Goal: Information Seeking & Learning: Learn about a topic

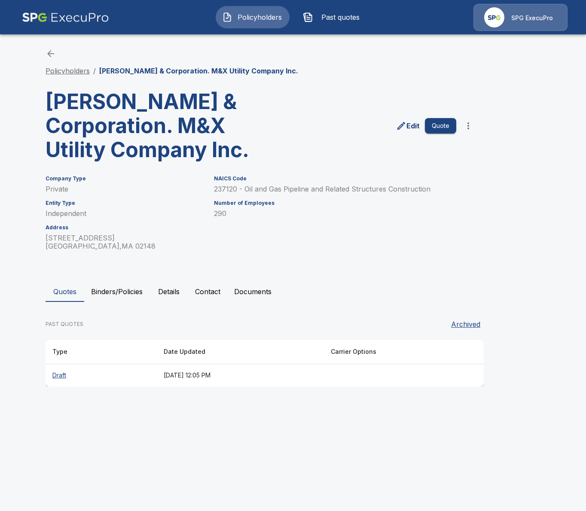
click at [62, 71] on link "Policyholders" at bounding box center [68, 71] width 44 height 9
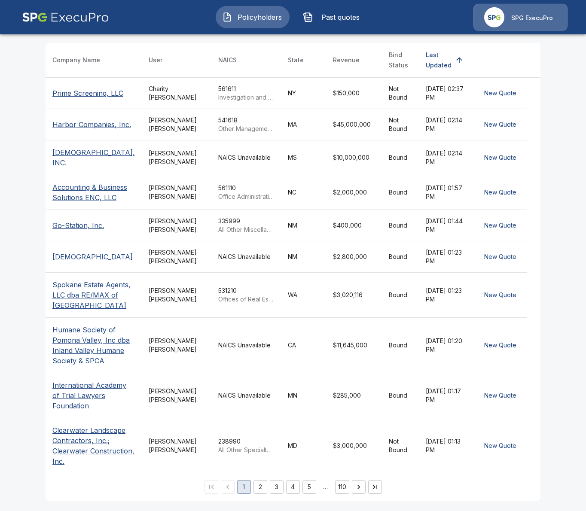
scroll to position [249, 0]
click at [280, 491] on button "3" at bounding box center [277, 487] width 14 height 14
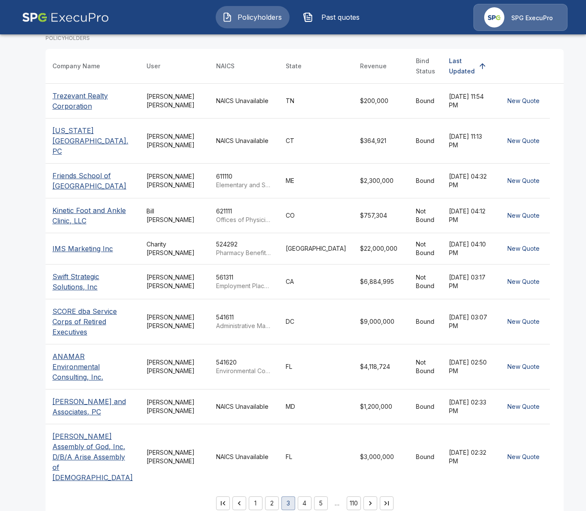
click at [298, 497] on button "4" at bounding box center [305, 504] width 14 height 14
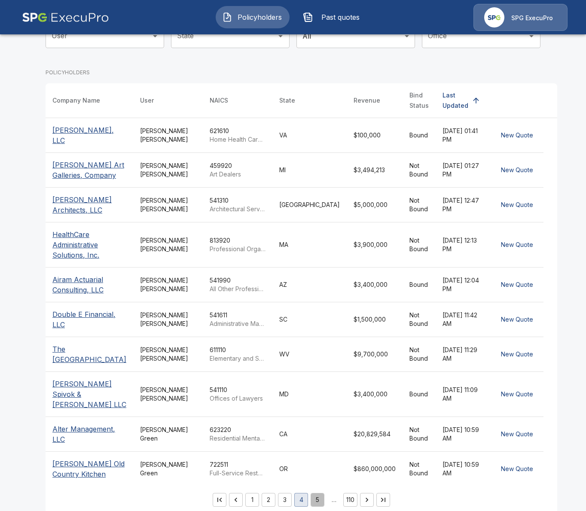
click at [314, 493] on button "5" at bounding box center [318, 500] width 14 height 14
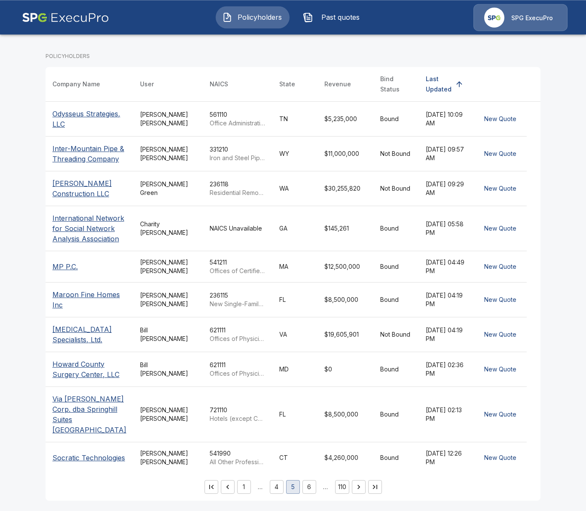
scroll to position [156, 0]
click at [356, 488] on icon "Go to next page" at bounding box center [358, 487] width 9 height 9
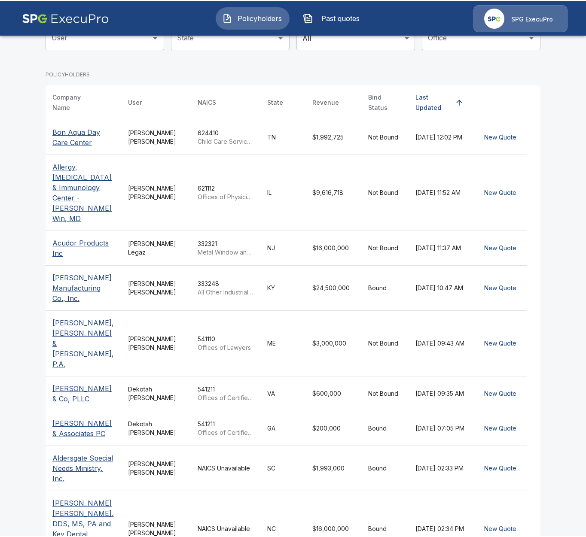
scroll to position [108, 0]
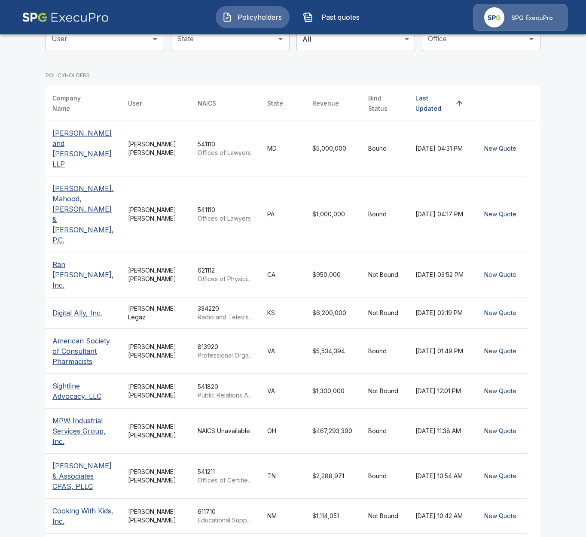
scroll to position [105, 0]
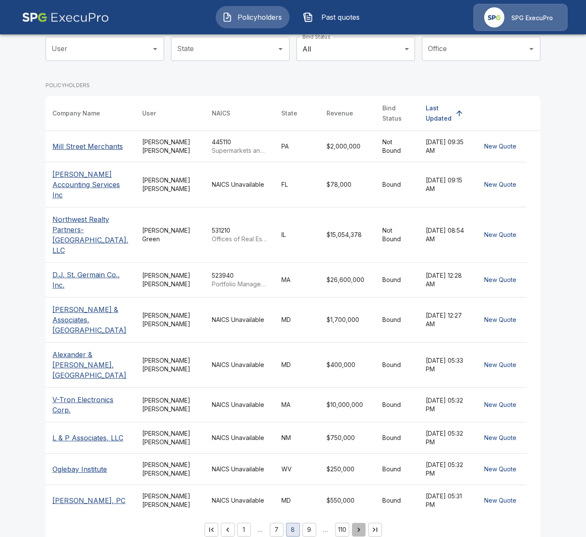
click at [361, 511] on button "Go to next page" at bounding box center [359, 530] width 14 height 14
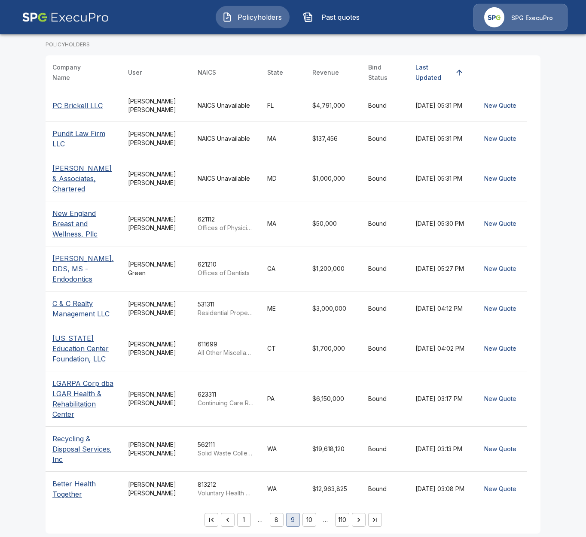
scroll to position [140, 0]
click at [359, 511] on icon "Go to next page" at bounding box center [358, 519] width 9 height 9
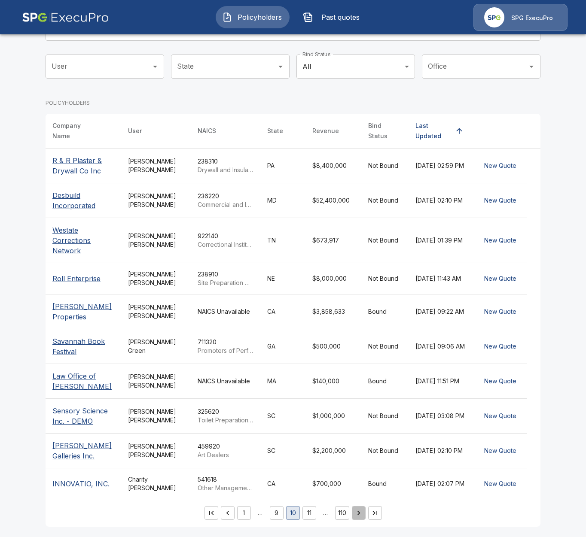
click at [359, 511] on icon "Go to next page" at bounding box center [358, 513] width 3 height 4
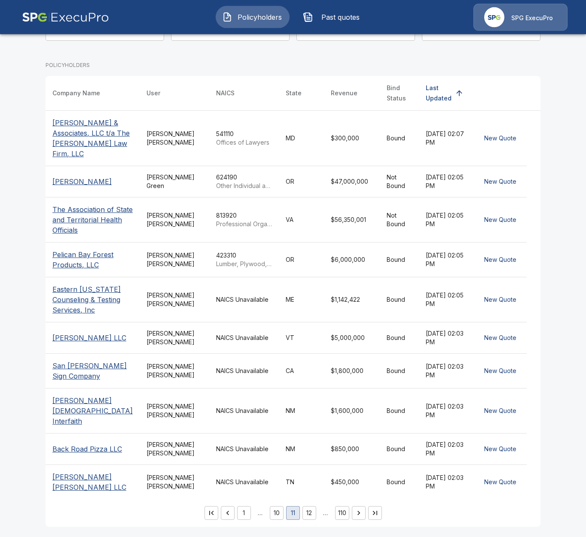
scroll to position [126, 0]
click at [360, 511] on icon "Go to next page" at bounding box center [358, 513] width 9 height 9
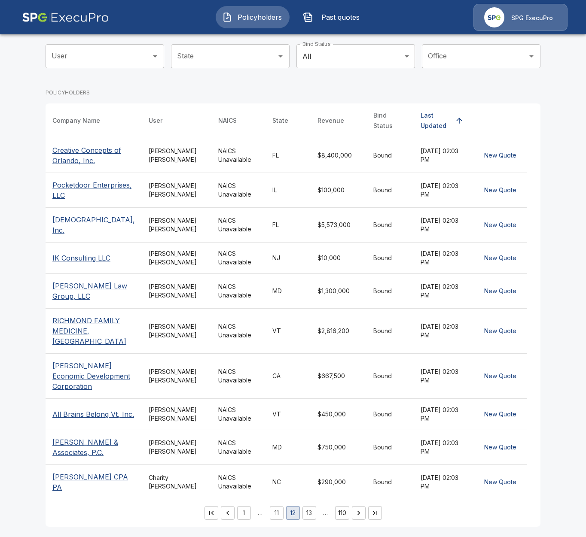
click at [359, 511] on icon "Go to next page" at bounding box center [358, 513] width 9 height 9
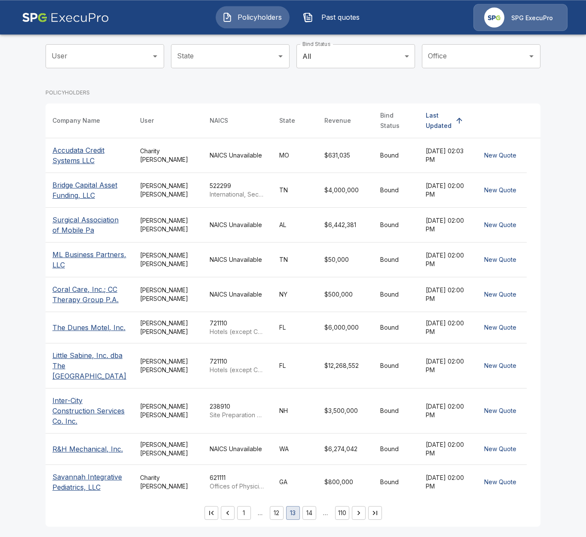
scroll to position [143, 0]
click at [363, 511] on icon "Go to next page" at bounding box center [358, 513] width 9 height 9
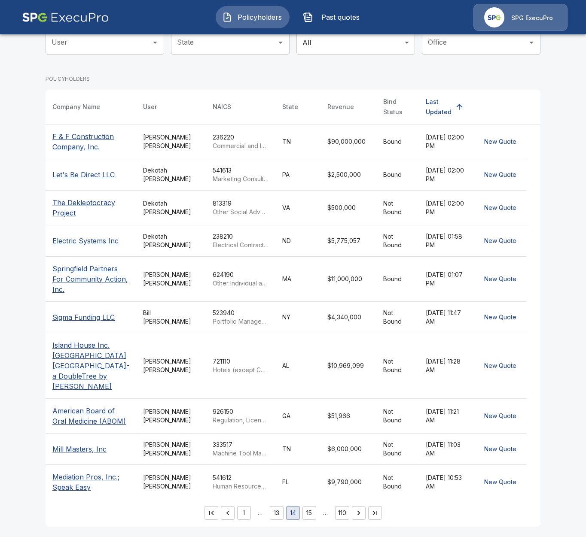
click at [359, 508] on button "Go to next page" at bounding box center [359, 513] width 14 height 14
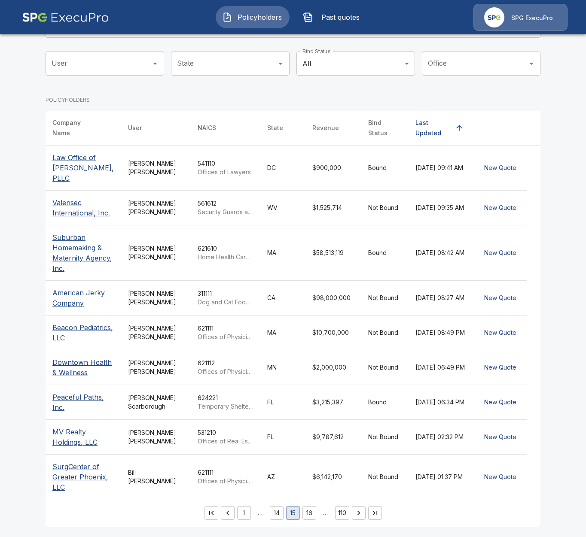
scroll to position [77, 0]
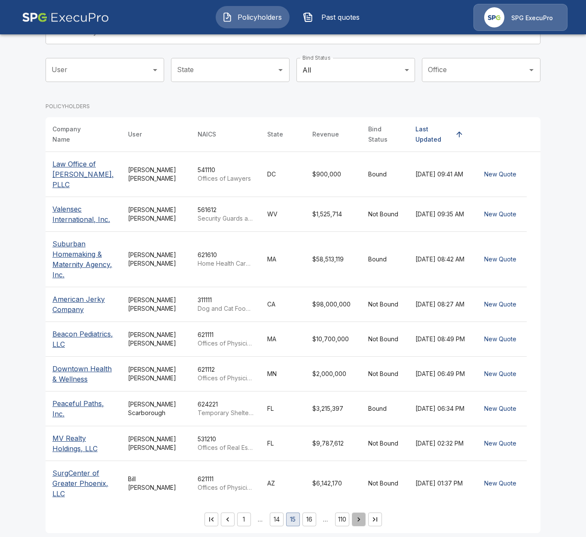
click at [355, 511] on icon "Go to next page" at bounding box center [358, 519] width 9 height 9
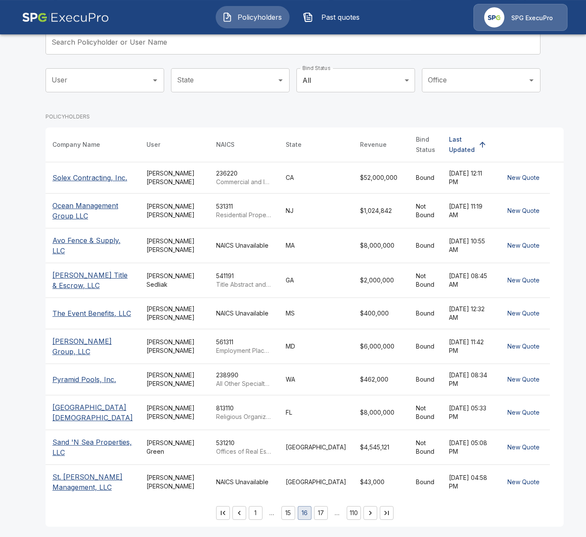
scroll to position [81, 0]
click at [366, 511] on icon "Go to next page" at bounding box center [370, 513] width 9 height 9
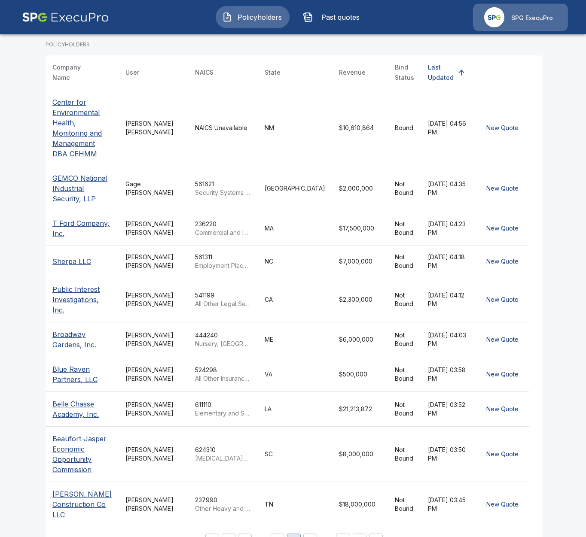
scroll to position [140, 0]
click at [358, 511] on icon "Go to next page" at bounding box center [359, 540] width 9 height 9
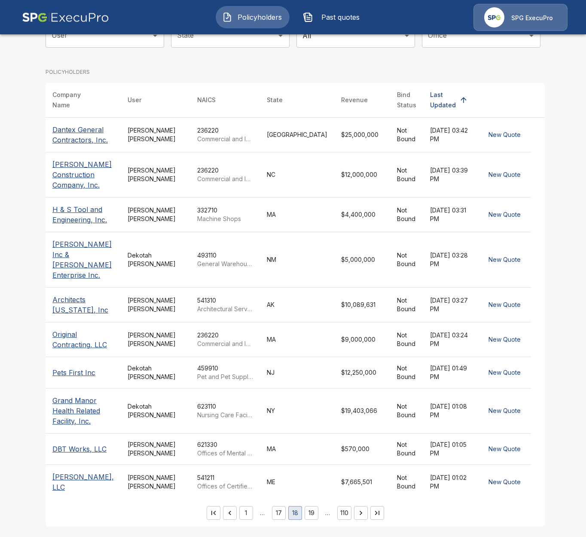
scroll to position [91, 0]
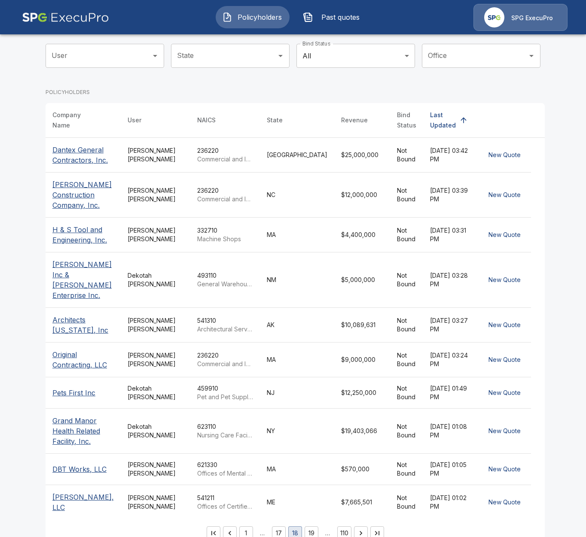
click at [361, 511] on icon "Go to next page" at bounding box center [360, 533] width 9 height 9
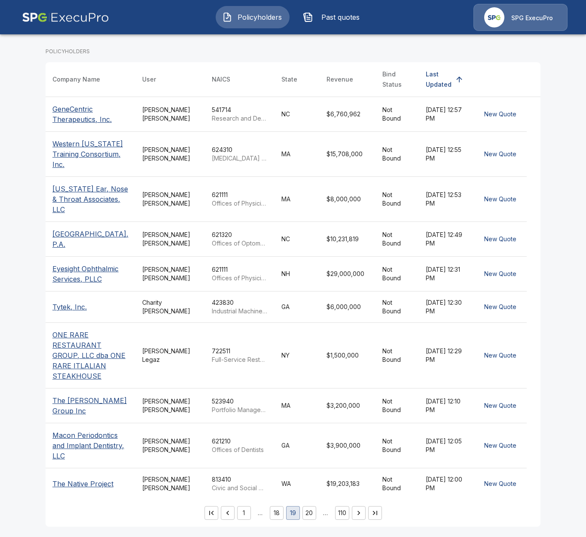
scroll to position [167, 0]
click at [358, 511] on icon "Go to next page" at bounding box center [358, 513] width 9 height 9
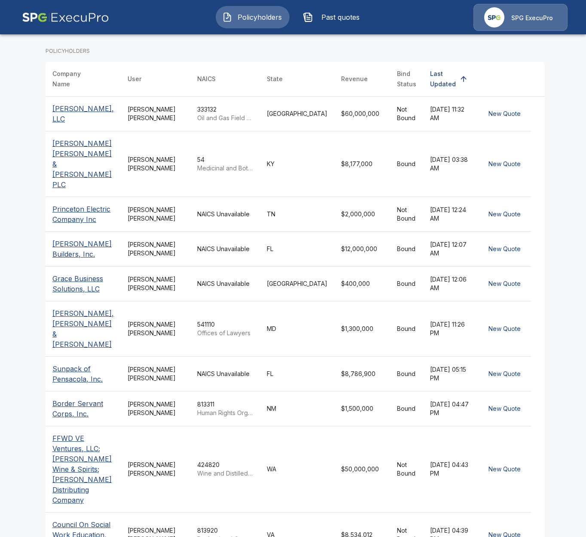
click at [258, 149] on td "54 Medicinal and Botanical Manufacturing" at bounding box center [225, 164] width 70 height 66
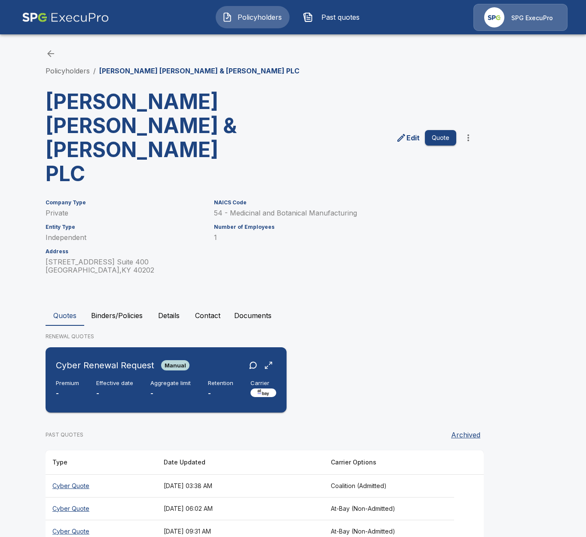
click at [202, 380] on div "Premium - Effective date - Aggregate limit - Retention - Carrier" at bounding box center [166, 389] width 220 height 19
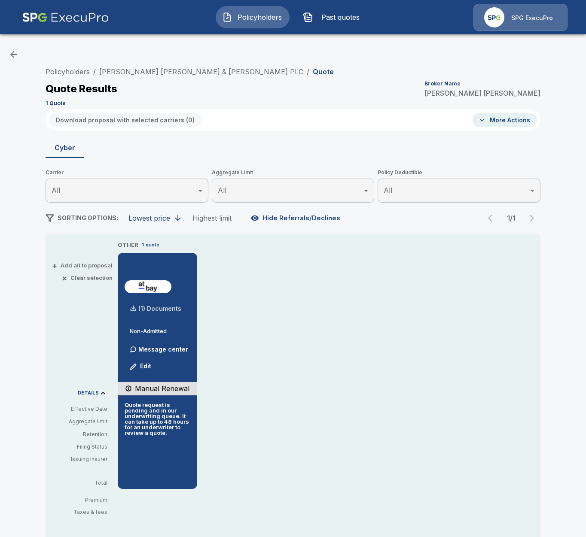
click at [157, 313] on div "(1) Documents" at bounding box center [153, 308] width 57 height 17
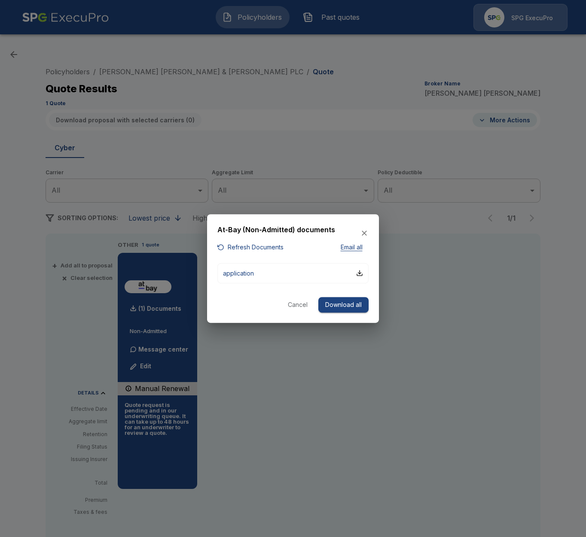
click at [271, 411] on div at bounding box center [293, 268] width 586 height 537
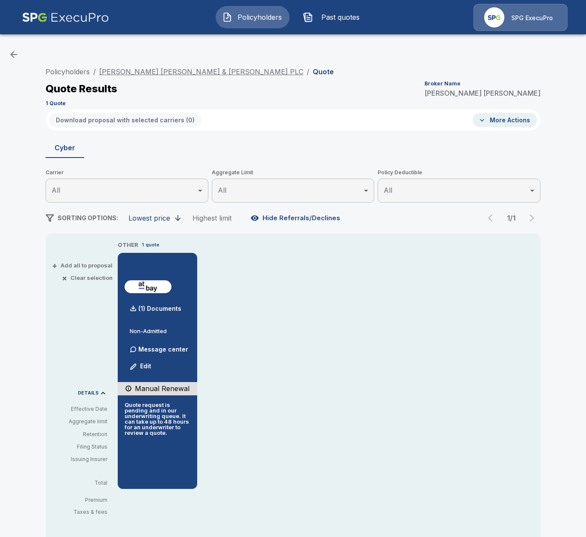
click at [180, 72] on link "[PERSON_NAME] [PERSON_NAME] & [PERSON_NAME] PLC" at bounding box center [201, 71] width 204 height 9
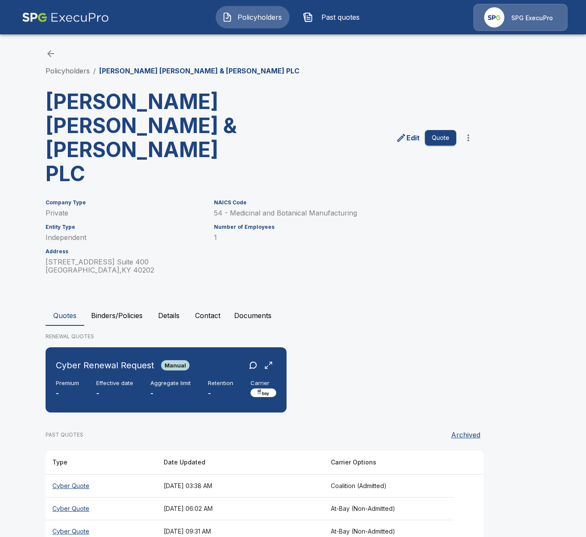
click at [123, 305] on button "Binders/Policies" at bounding box center [116, 315] width 65 height 21
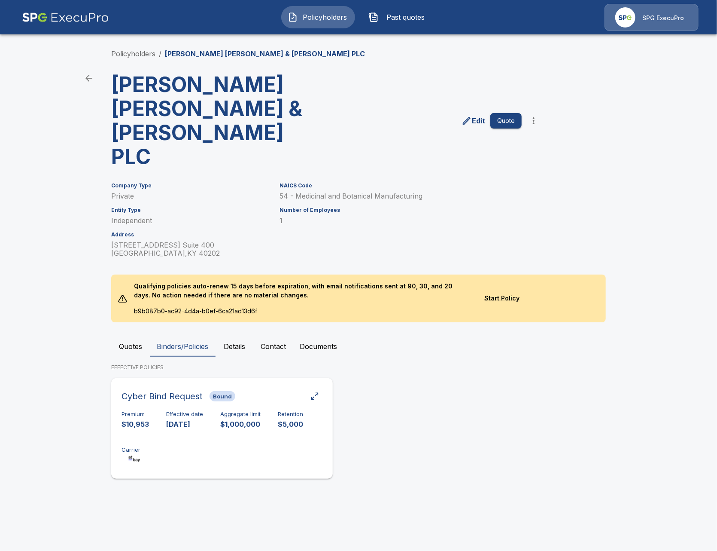
click at [215, 411] on div "Premium $10,953 Effective date 11/21/2024 Aggregate limit $1,000,000 Retention …" at bounding box center [222, 438] width 201 height 54
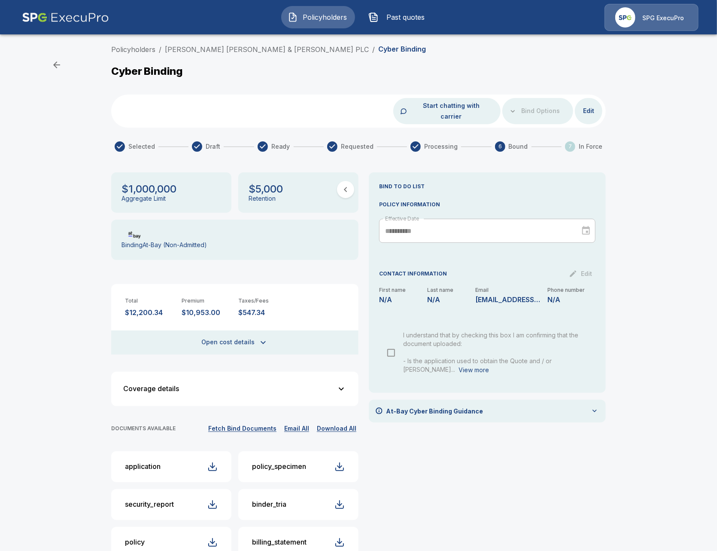
drag, startPoint x: 441, startPoint y: 489, endPoint x: 430, endPoint y: 454, distance: 36.1
click at [441, 489] on div "**********" at bounding box center [487, 406] width 237 height 468
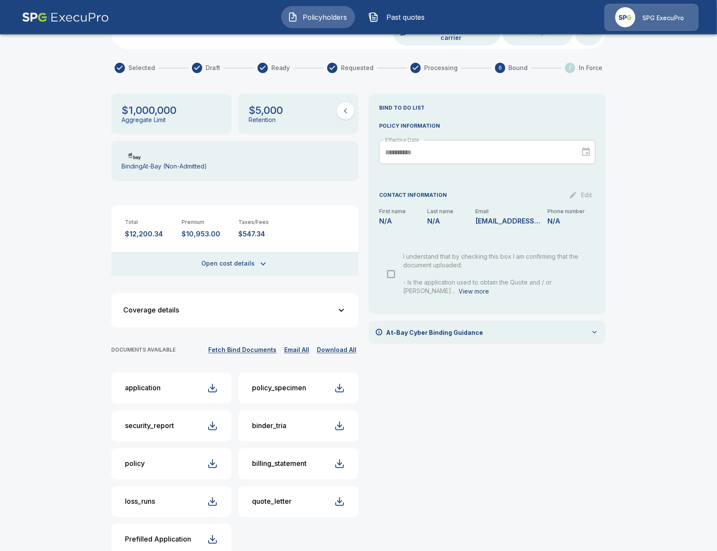
scroll to position [89, 0]
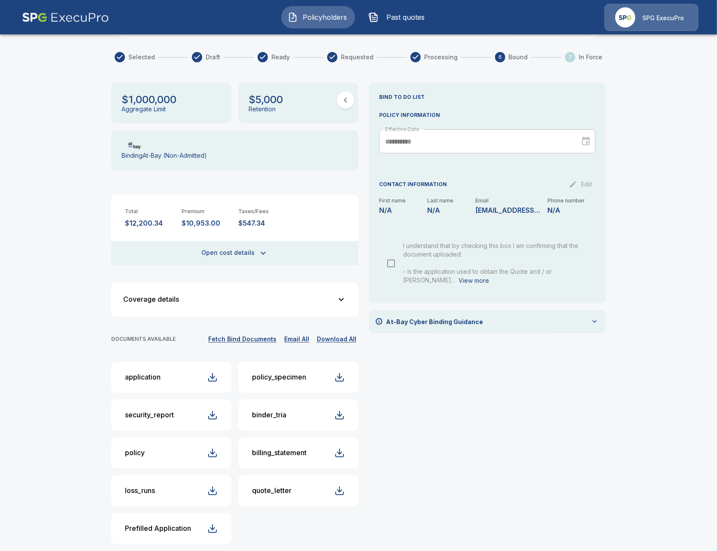
click at [144, 372] on button "application" at bounding box center [171, 377] width 120 height 31
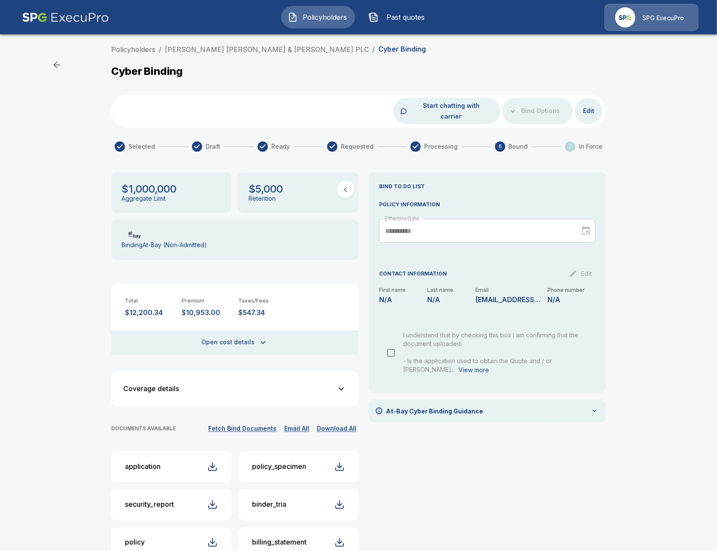
scroll to position [0, 0]
drag, startPoint x: 217, startPoint y: 49, endPoint x: 229, endPoint y: 55, distance: 13.3
click at [217, 49] on link "[PERSON_NAME] [PERSON_NAME] & [PERSON_NAME] PLC" at bounding box center [267, 49] width 204 height 9
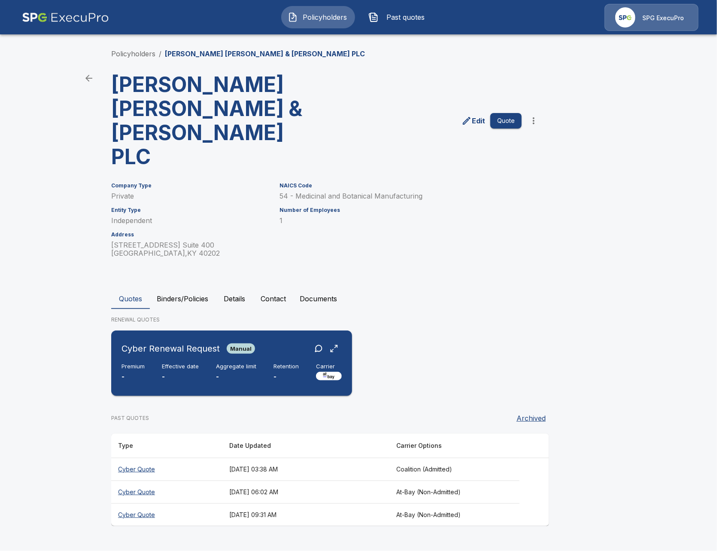
click at [233, 363] on h6 "Aggregate limit" at bounding box center [236, 366] width 40 height 7
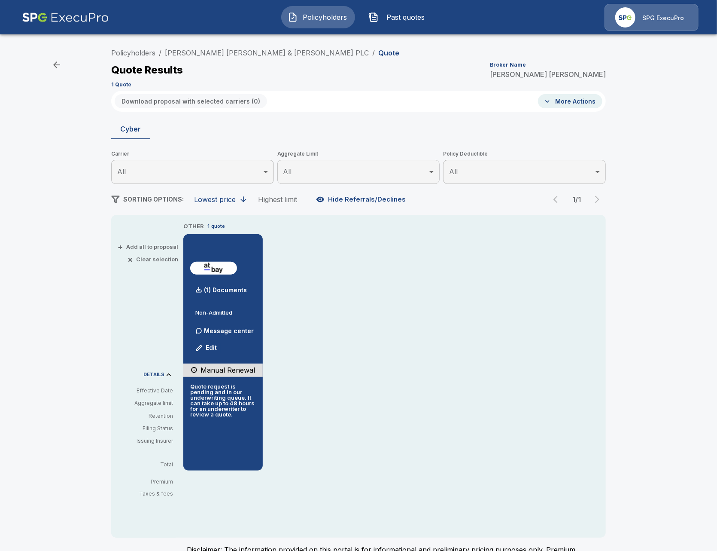
click at [429, 343] on div "OTHER 1 quote (1) Documents Non-Admitted Message center Edit Manual Renewal Quo…" at bounding box center [394, 346] width 423 height 249
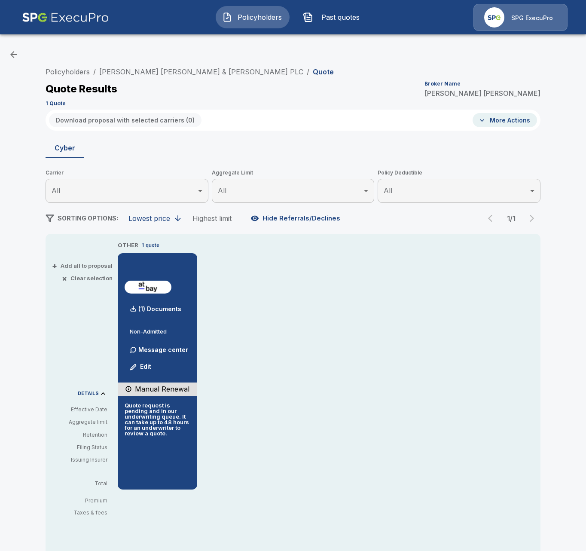
click at [116, 72] on link "Thompson Miller & Simpson PLC" at bounding box center [201, 71] width 204 height 9
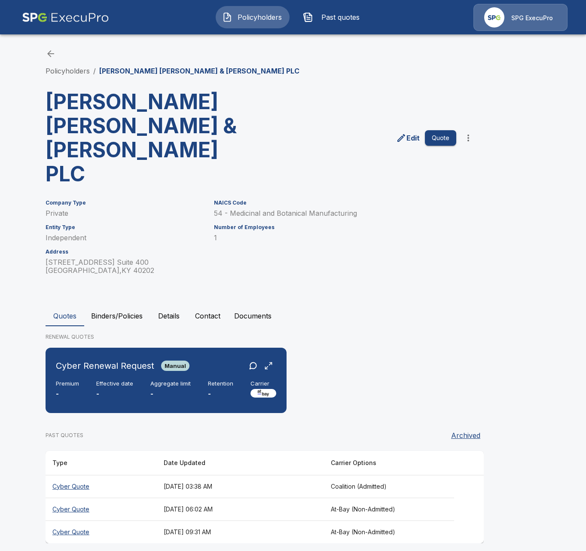
click at [117, 305] on button "Binders/Policies" at bounding box center [116, 315] width 65 height 21
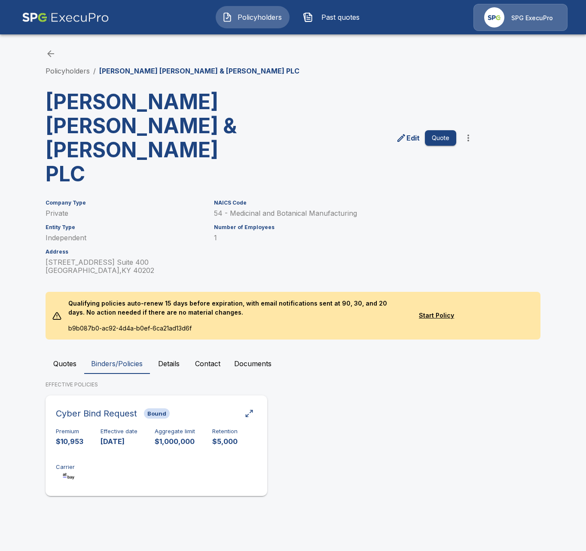
click at [146, 428] on div "Premium $10,953 Effective date [DATE] Aggregate limit $1,000,000 Retention $5,0…" at bounding box center [156, 455] width 201 height 54
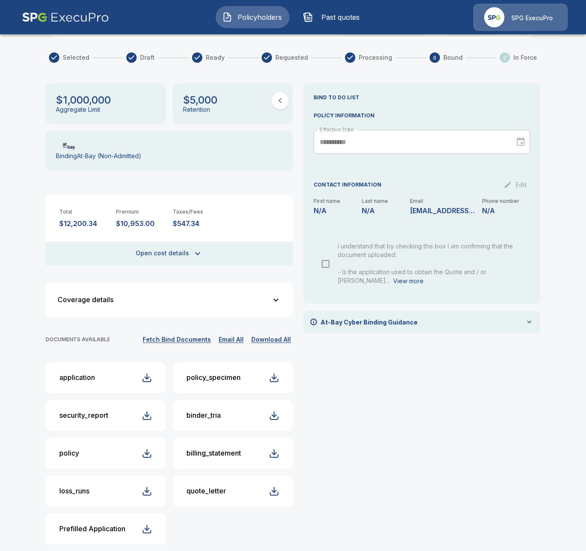
scroll to position [89, 0]
click at [116, 372] on button "application" at bounding box center [106, 377] width 120 height 31
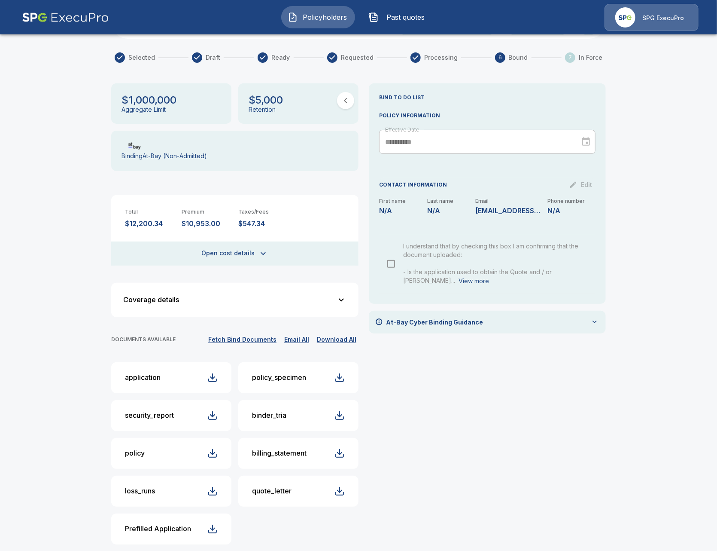
click at [570, 401] on div "**********" at bounding box center [487, 317] width 237 height 468
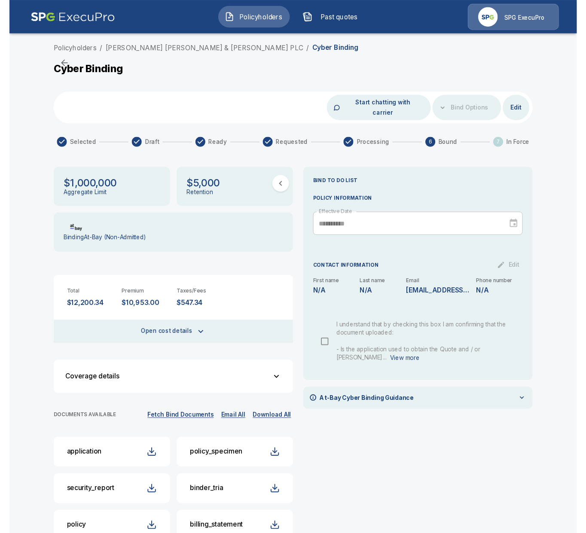
scroll to position [0, 0]
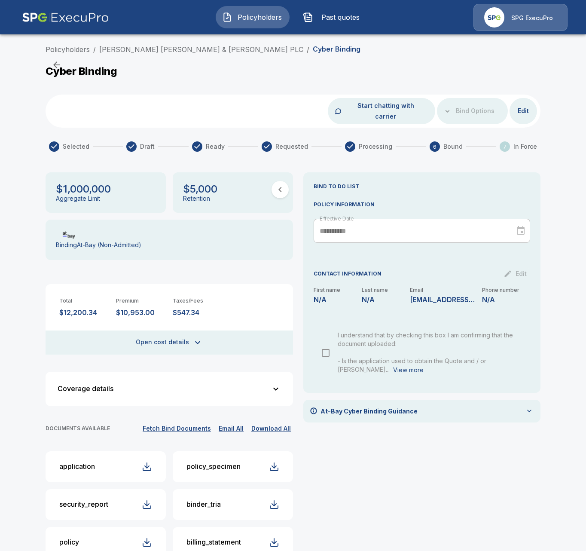
click at [504, 21] on div "SPG ExecuPro" at bounding box center [520, 17] width 94 height 27
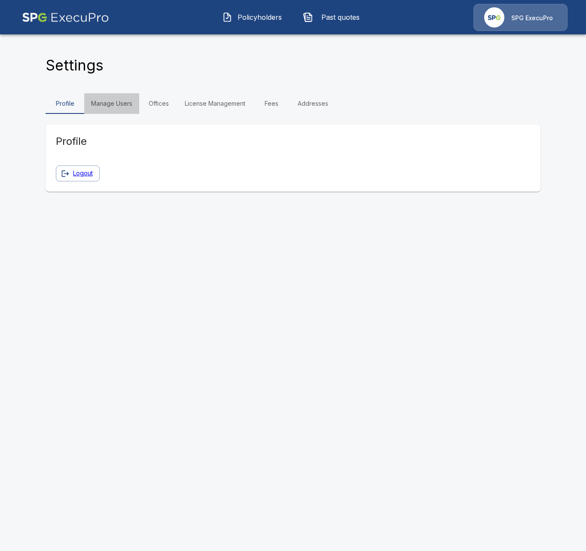
click at [122, 105] on link "Manage Users" at bounding box center [111, 103] width 55 height 21
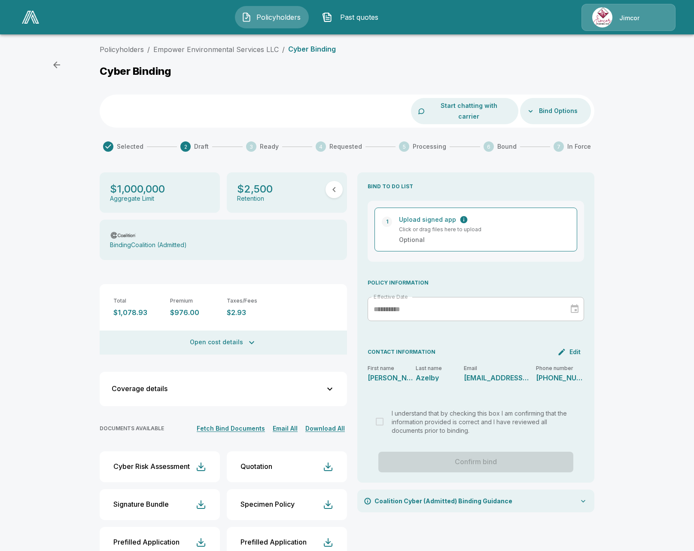
scroll to position [14, 0]
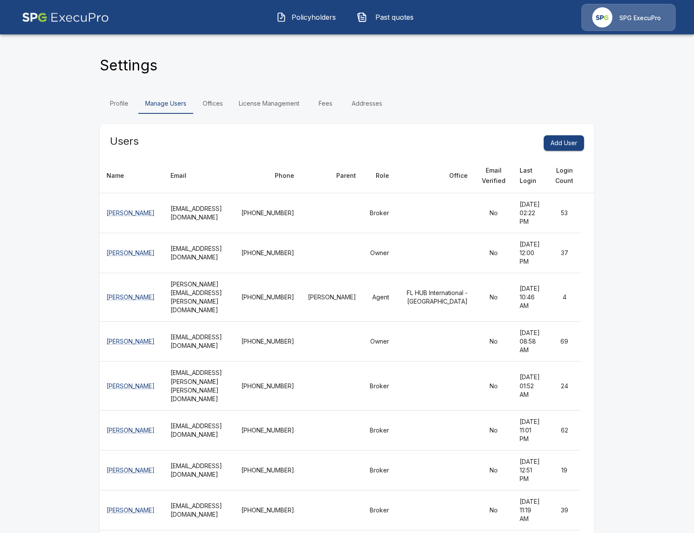
click at [311, 19] on span "Policyholders" at bounding box center [313, 17] width 47 height 10
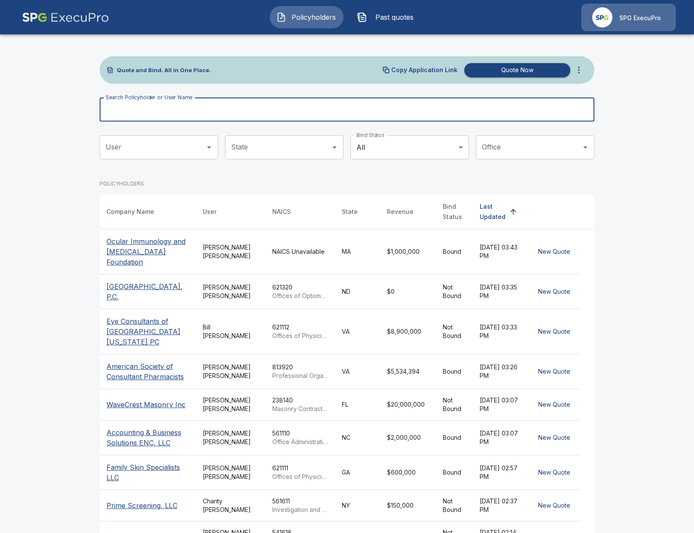
click at [271, 119] on input "Search Policyholder or User Name" at bounding box center [342, 110] width 485 height 24
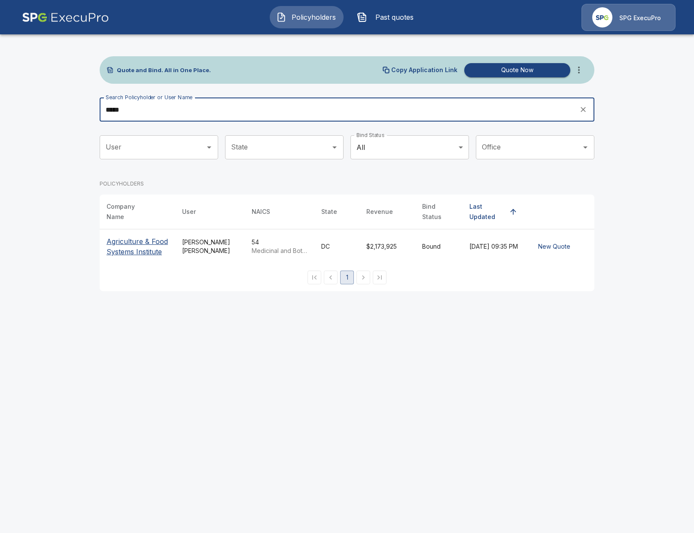
type input "*****"
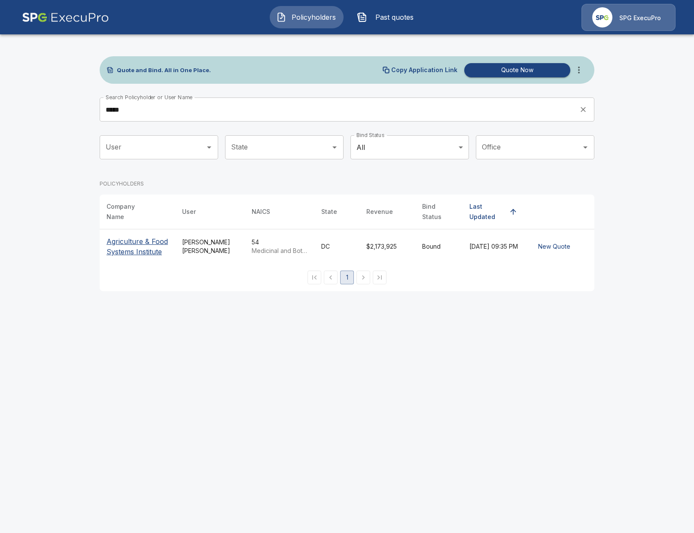
click at [143, 236] on p "Agriculture & Food Systems Institute" at bounding box center [138, 246] width 62 height 21
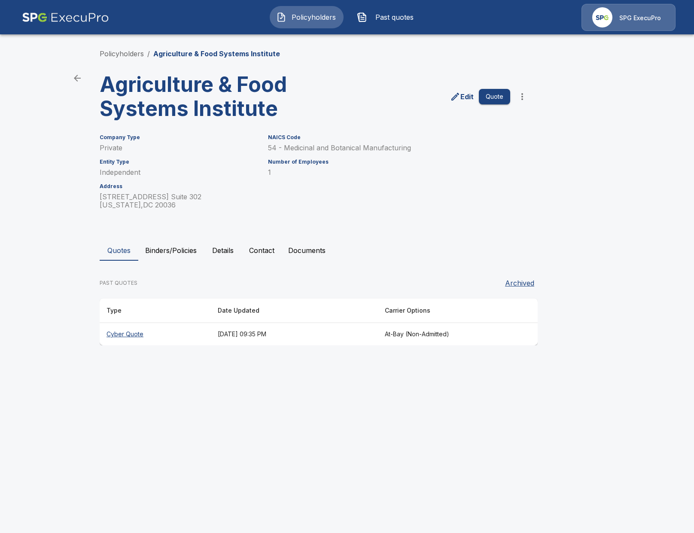
click at [178, 258] on button "Binders/Policies" at bounding box center [170, 250] width 65 height 21
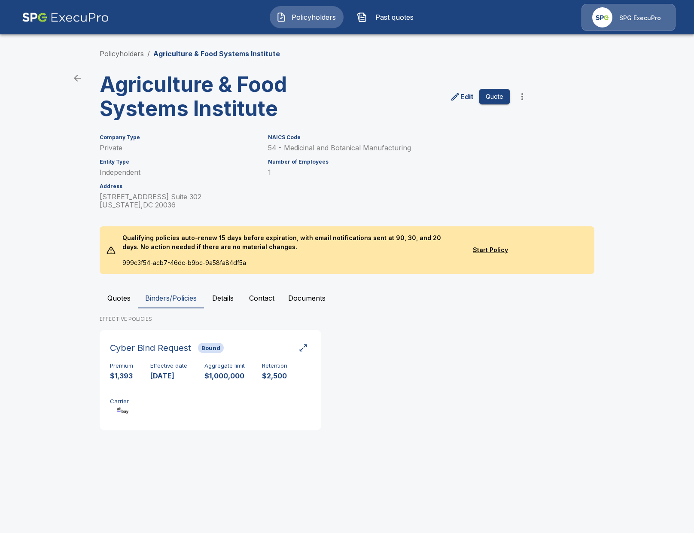
click at [122, 295] on button "Quotes" at bounding box center [119, 298] width 39 height 21
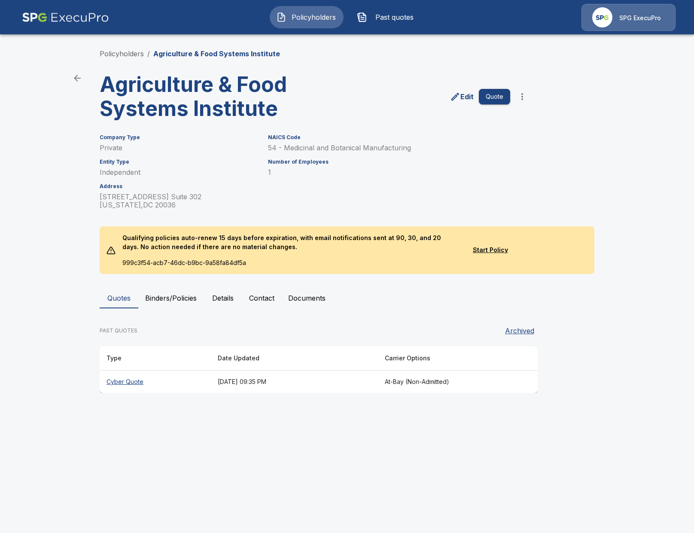
click at [255, 300] on button "Contact" at bounding box center [261, 298] width 39 height 21
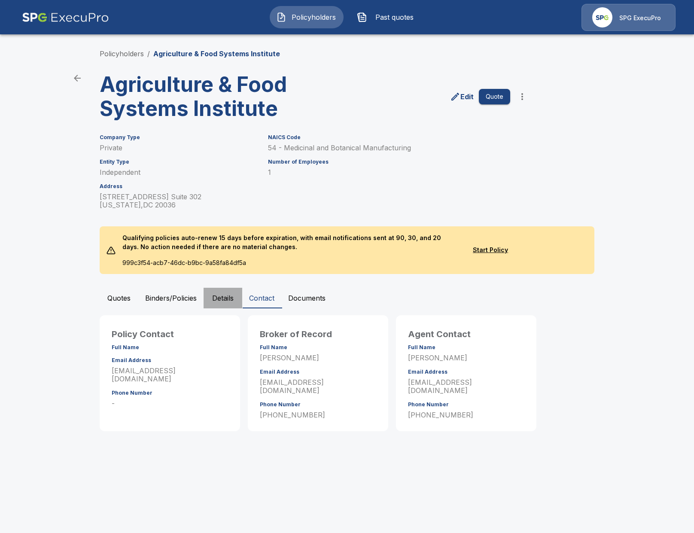
click at [232, 302] on button "Details" at bounding box center [223, 298] width 39 height 21
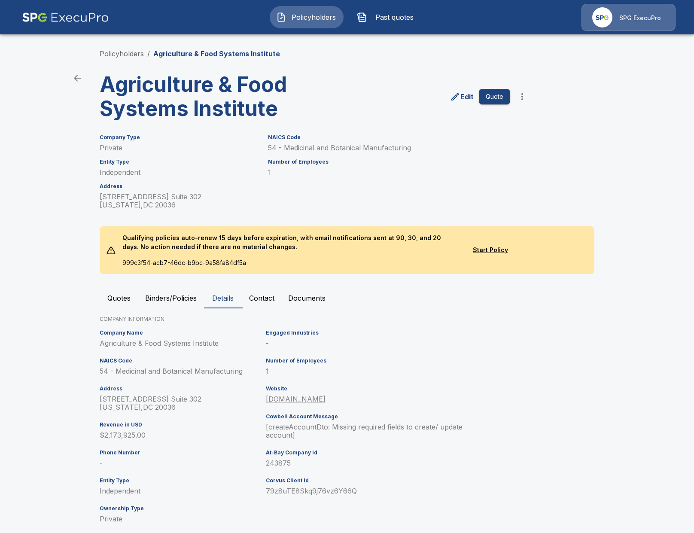
click at [101, 16] on img at bounding box center [65, 17] width 87 height 27
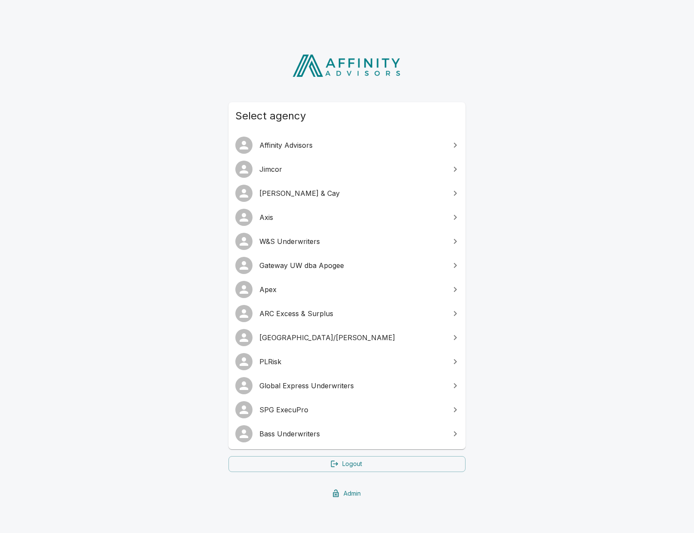
click at [314, 173] on span "Jimcor" at bounding box center [352, 169] width 186 height 10
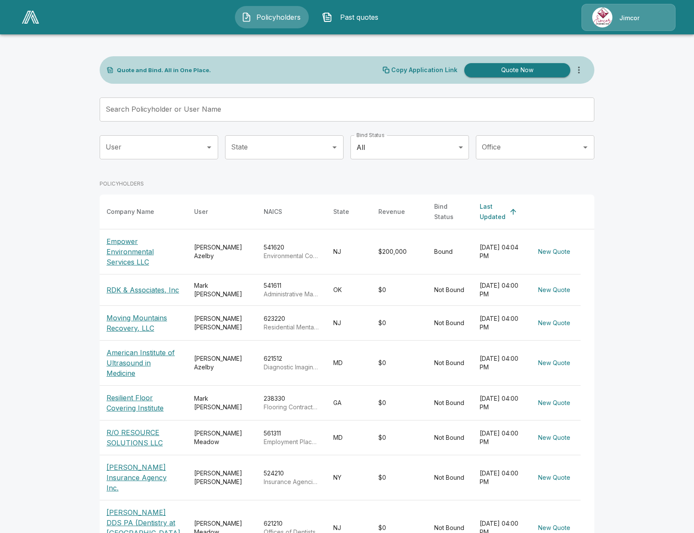
click at [66, 314] on main "Quote and Bind. All in One Place. Copy Application Link Quote Now Search Policy…" at bounding box center [347, 335] width 694 height 670
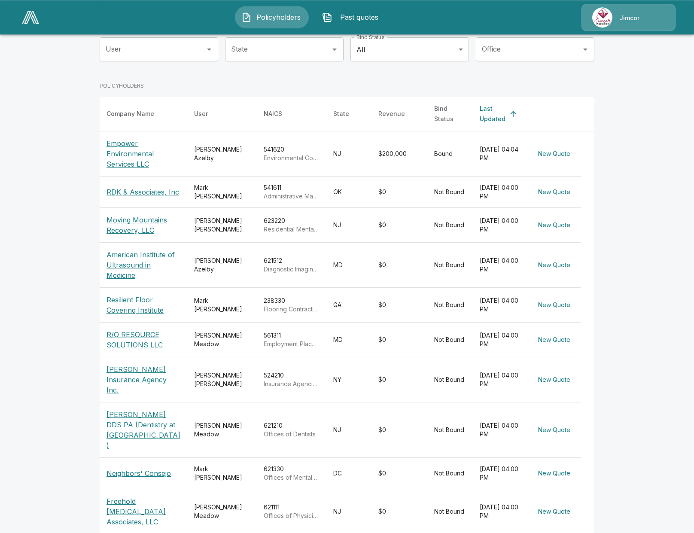
scroll to position [99, 0]
click at [269, 231] on td "623220 Residential Mental Health and Substance Abuse Facilities" at bounding box center [292, 224] width 70 height 35
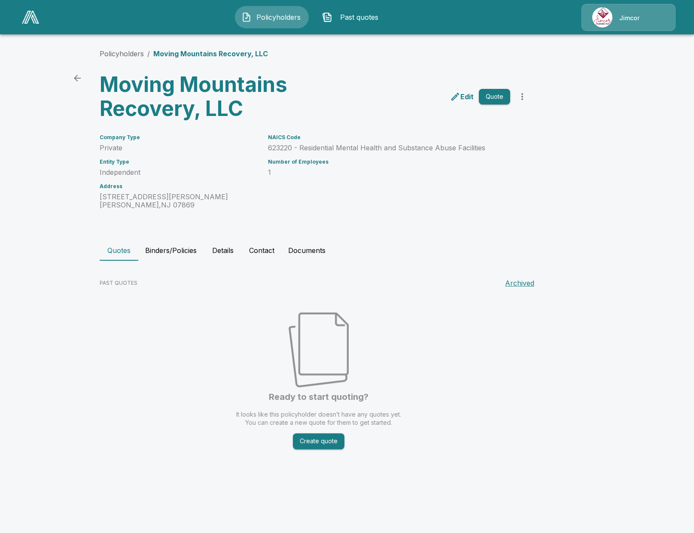
click at [225, 252] on button "Details" at bounding box center [223, 250] width 39 height 21
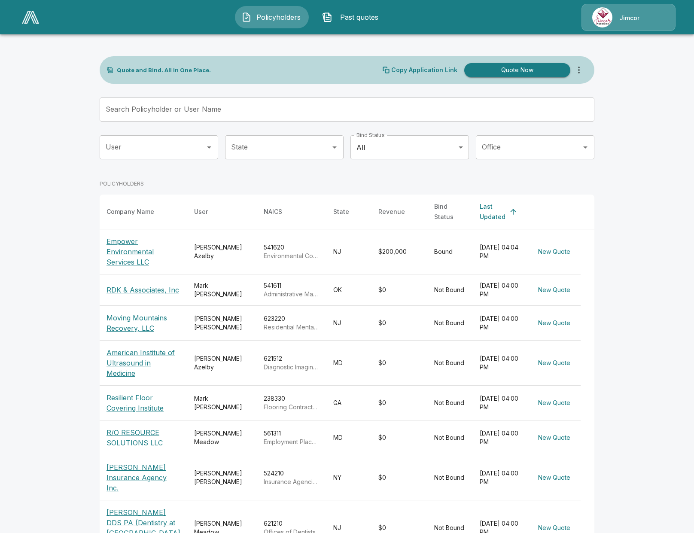
click at [298, 390] on td "238330 Flooring Contractors" at bounding box center [292, 403] width 70 height 35
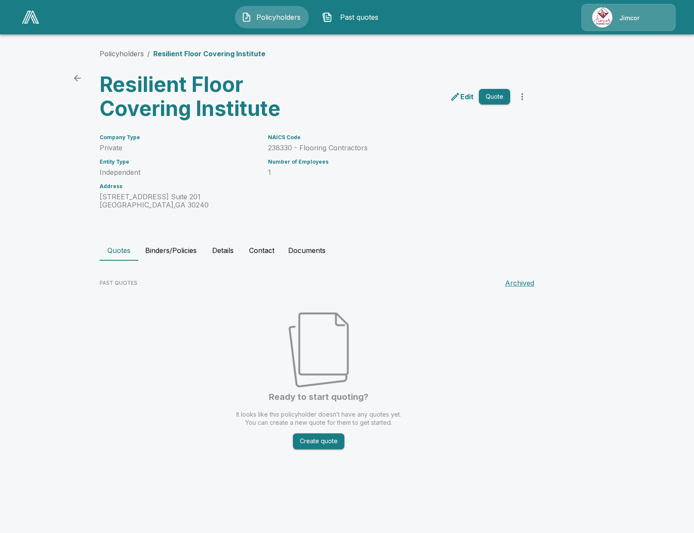
click at [224, 250] on button "Details" at bounding box center [223, 250] width 39 height 21
